Goal: Transaction & Acquisition: Purchase product/service

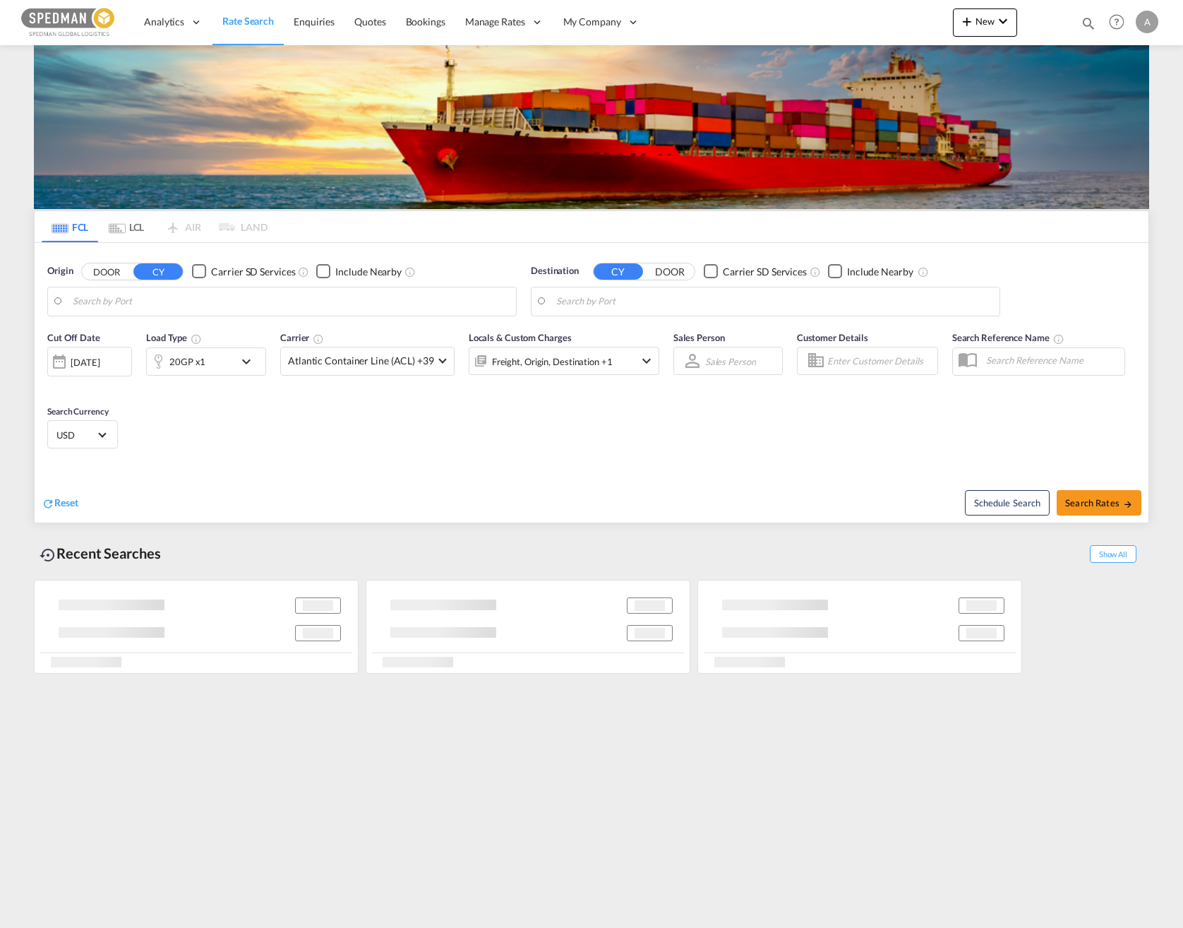
type input "Norrkoping, SENRK"
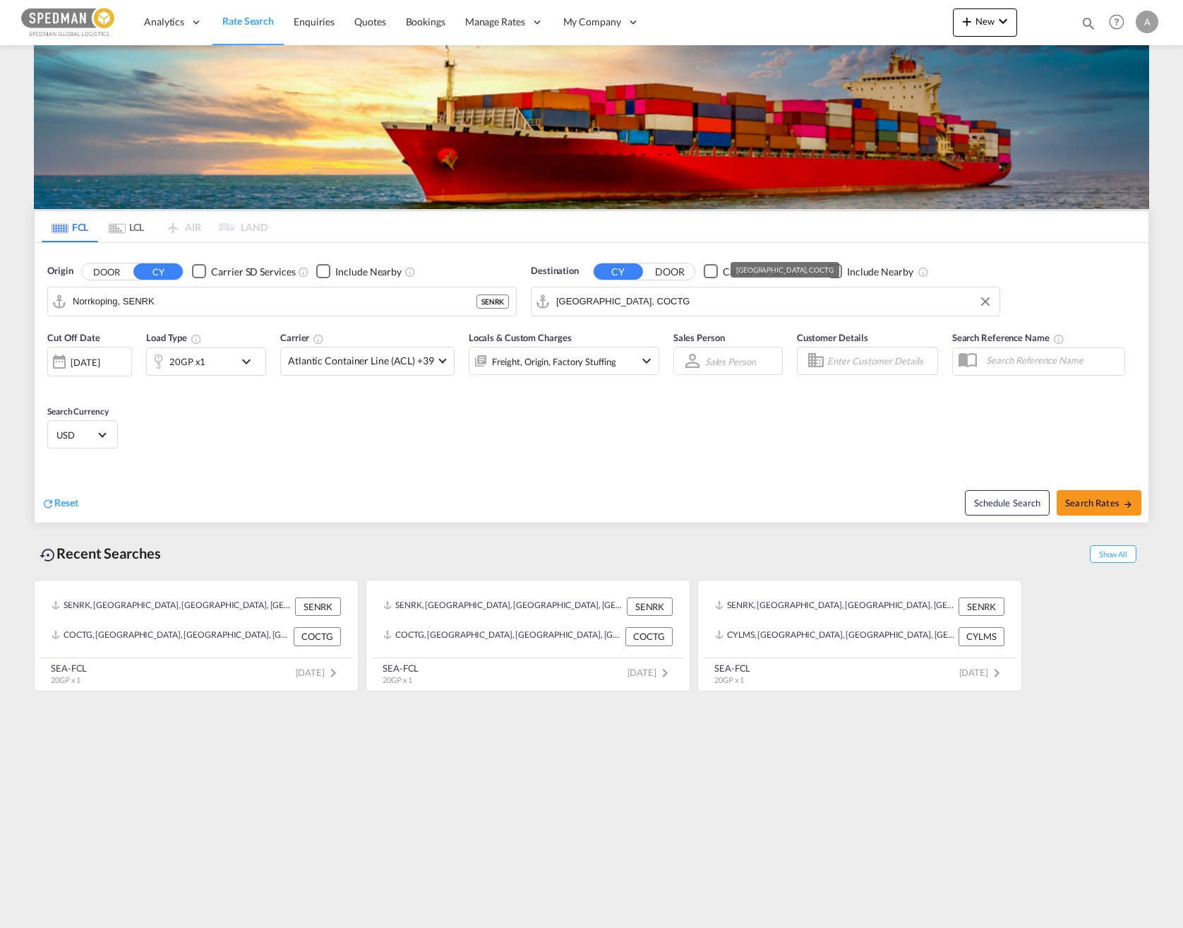
click at [688, 299] on input "Cartagena, COCTG" at bounding box center [774, 301] width 436 height 21
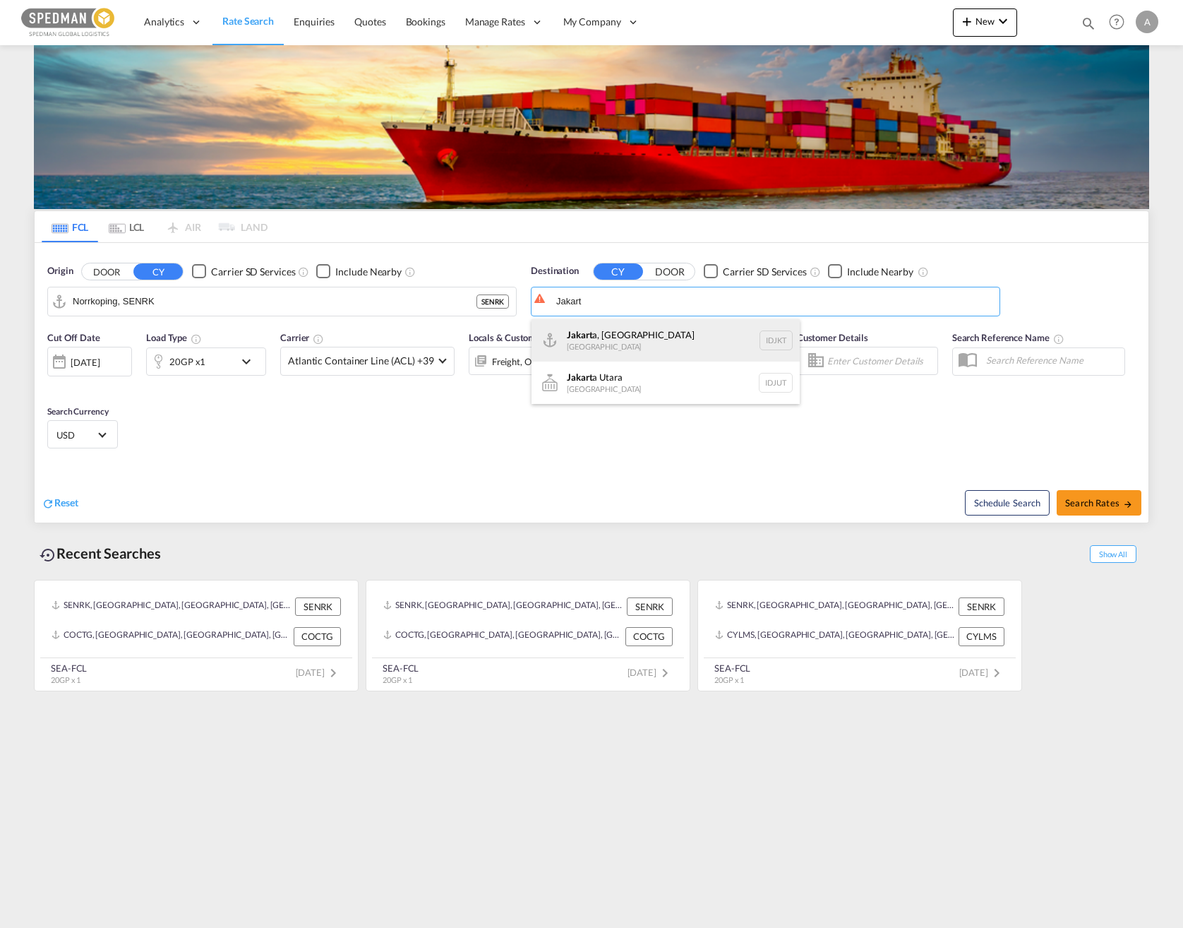
click at [645, 341] on div "Jakart a, Java Indonesia IDJKT" at bounding box center [666, 340] width 268 height 42
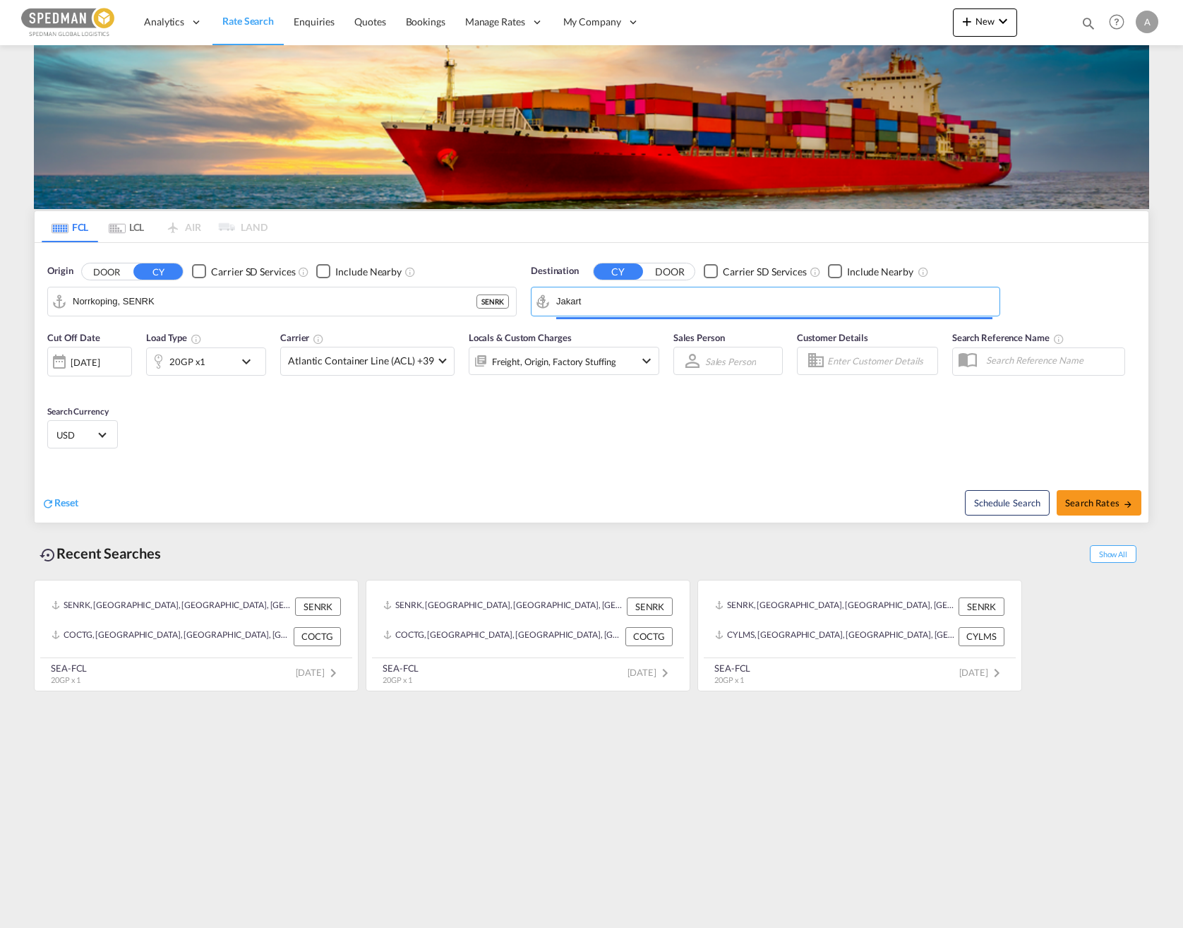
type input "Jakarta, Java, IDJKT"
click at [704, 438] on div "Cut Off Date 13 Oct 2025 13/10/2025 Load Type 20GP x1 Carrier Atlantic Containe…" at bounding box center [592, 392] width 1114 height 138
click at [196, 297] on input "Norrkoping, SENRK" at bounding box center [291, 301] width 436 height 21
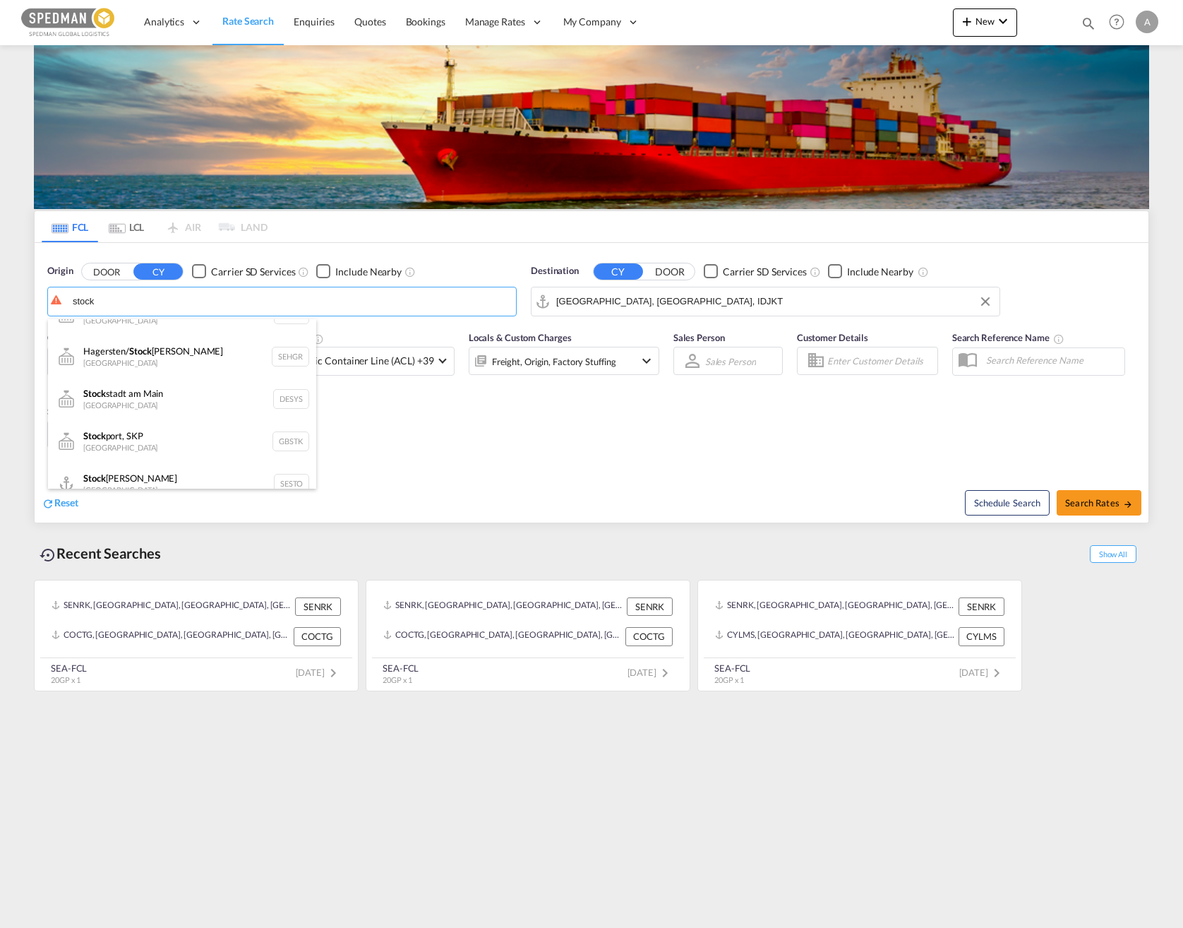
scroll to position [212, 0]
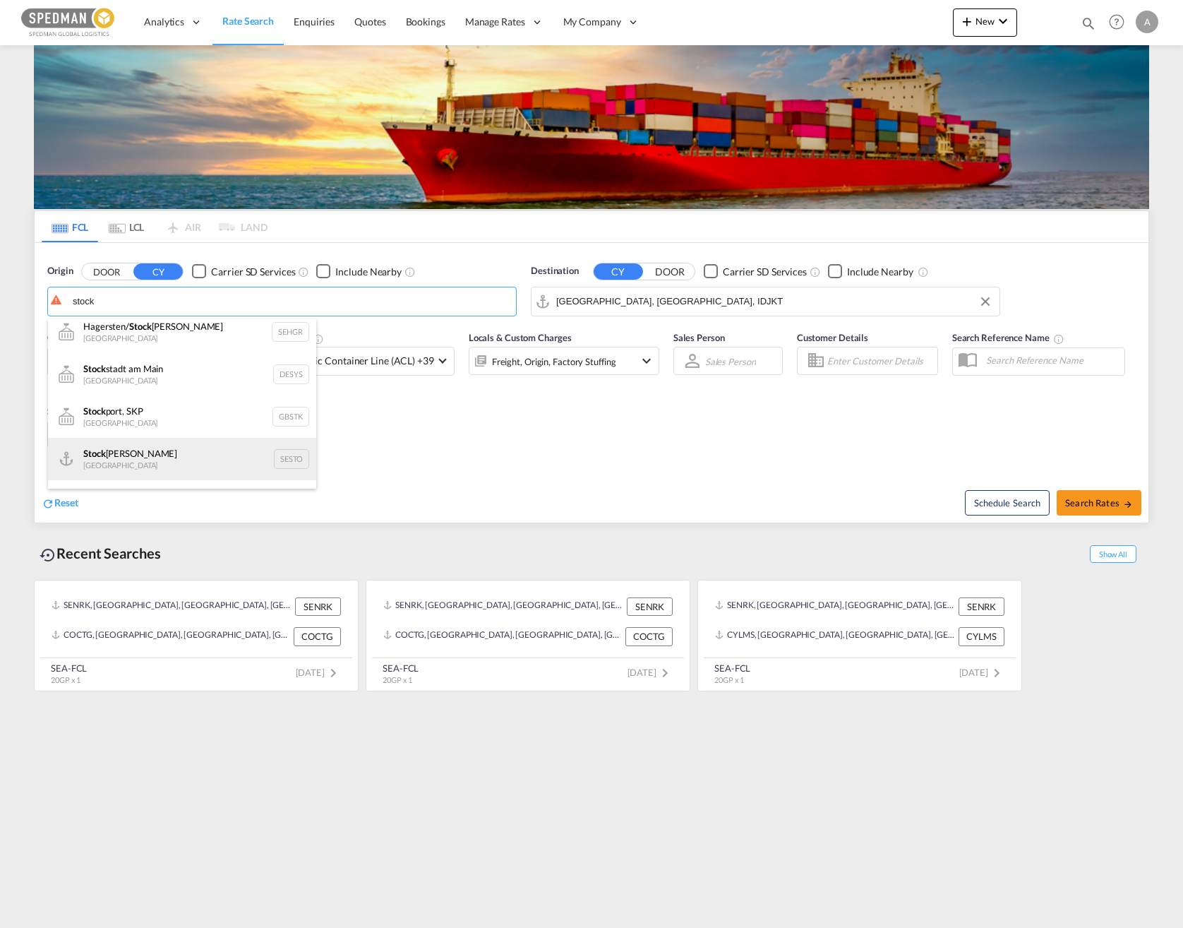
click at [199, 439] on div "Stock holm Sweden SESTO" at bounding box center [182, 459] width 268 height 42
type input "Stockholm, SESTO"
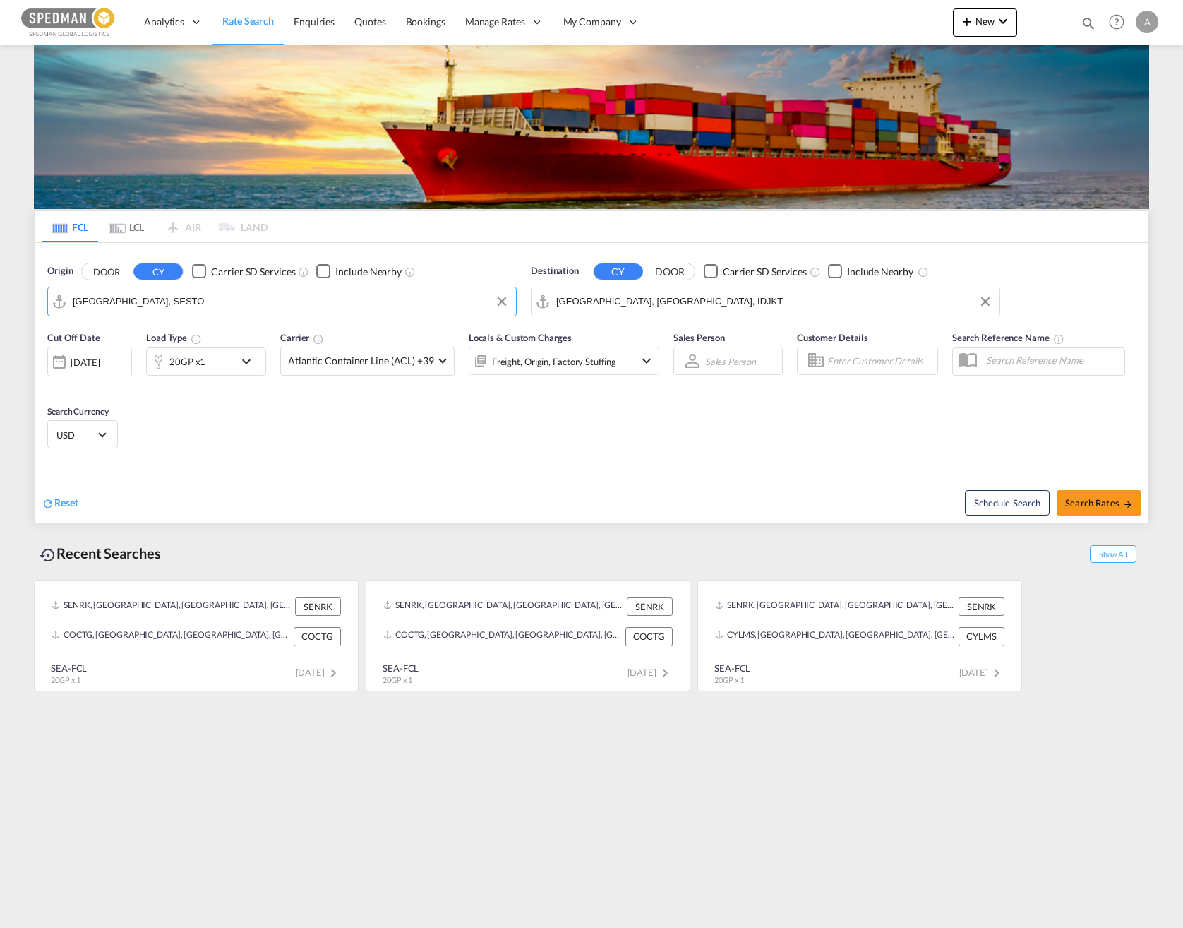
click at [517, 440] on div "Cut Off Date 13 Oct 2025 13/10/2025 Load Type 20GP x1 Carrier Atlantic Containe…" at bounding box center [592, 392] width 1114 height 138
click at [1104, 508] on span "Search Rates" at bounding box center [1099, 502] width 68 height 11
type input "SESTO to IDJKT / 13 Oct 2025"
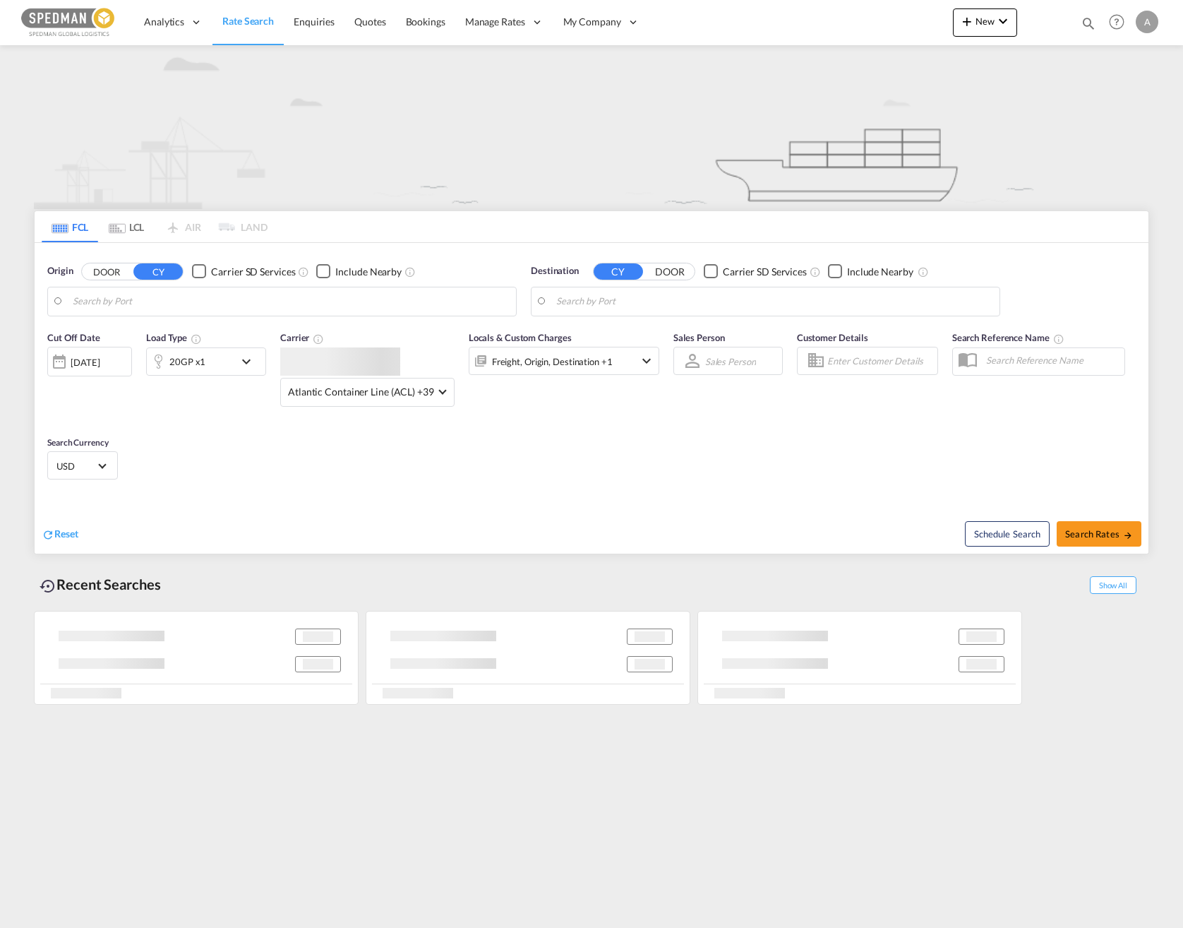
type input "[PERSON_NAME], SEGVX"
type input "Jeddah, SAJED"
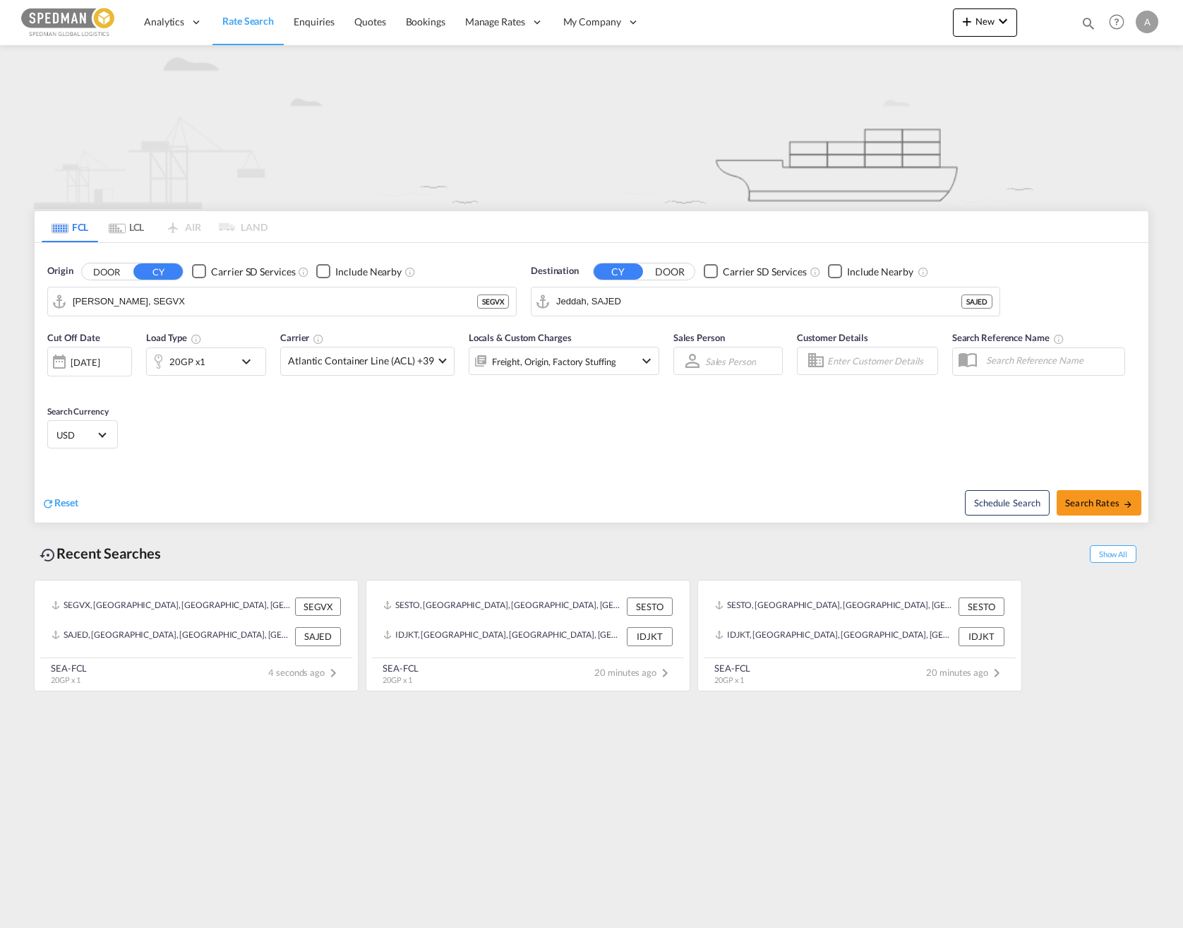
click at [256, 357] on md-icon "icon-chevron-down" at bounding box center [250, 361] width 24 height 17
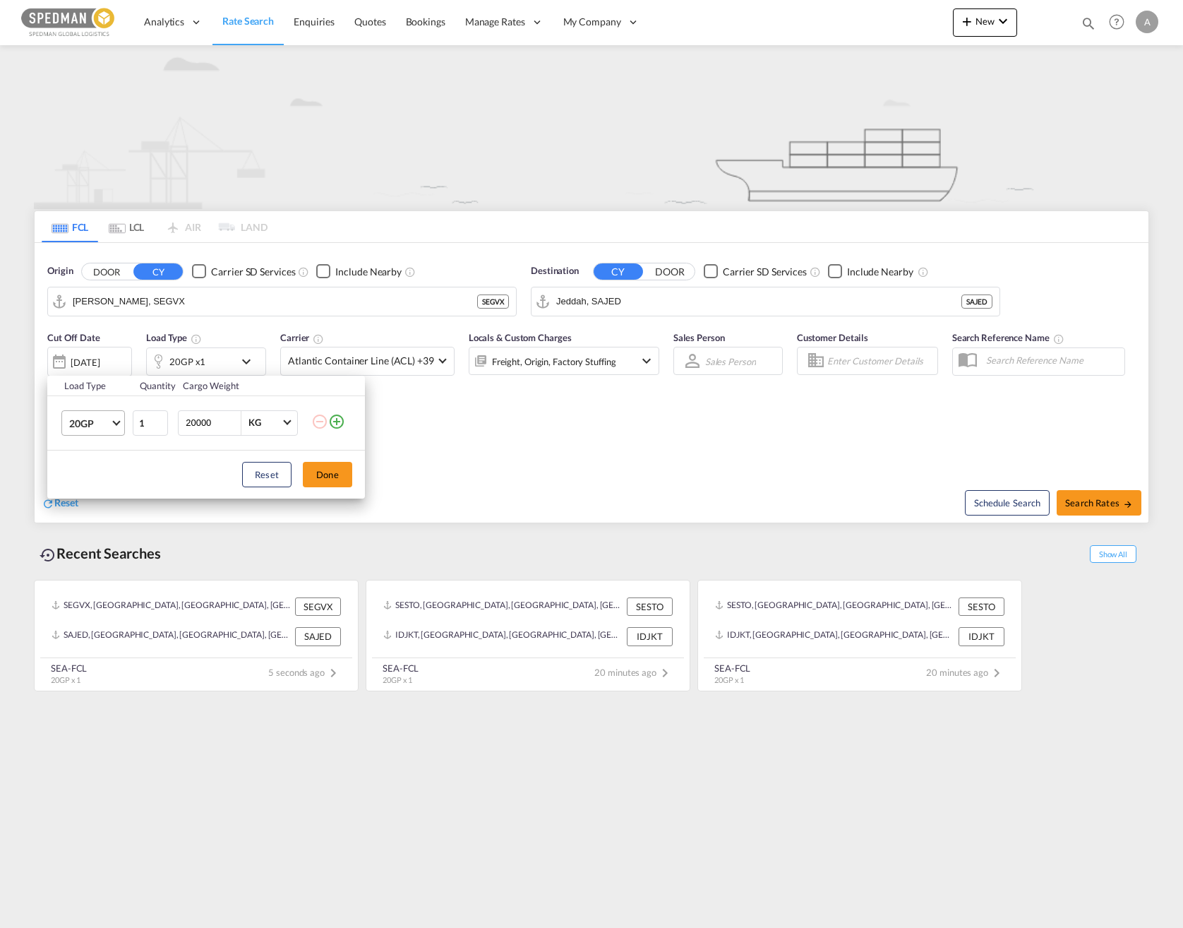
click at [83, 429] on span "20GP" at bounding box center [89, 424] width 41 height 14
click at [100, 493] on md-option "40HC" at bounding box center [106, 491] width 96 height 34
click at [333, 485] on button "Done" at bounding box center [327, 474] width 49 height 25
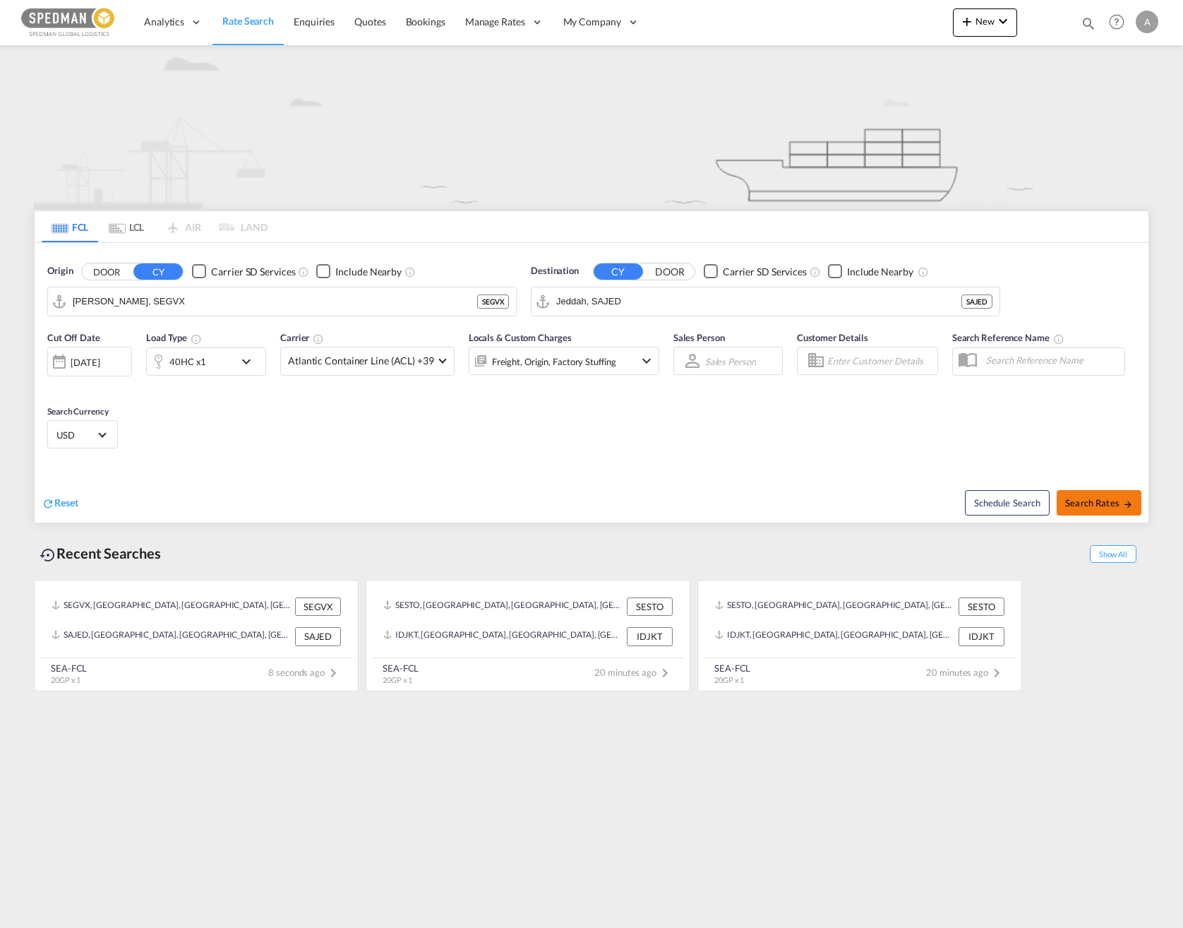
click at [1086, 498] on span "Search Rates" at bounding box center [1099, 502] width 68 height 11
type input "SEGVX to SAJED / [DATE]"
